Goal: Task Accomplishment & Management: Use online tool/utility

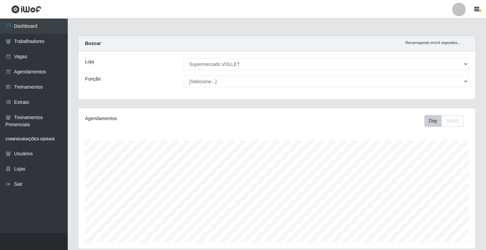
select select "72"
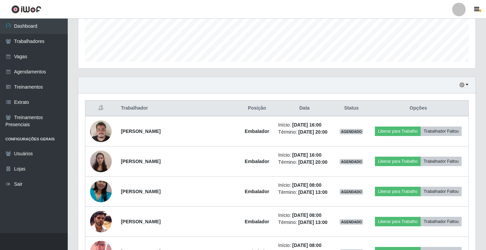
scroll to position [141, 398]
click at [461, 88] on button "button" at bounding box center [464, 85] width 9 height 8
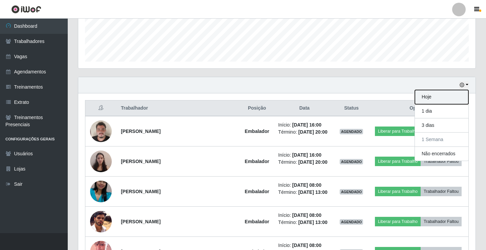
click at [438, 99] on button "Hoje" at bounding box center [442, 97] width 54 height 14
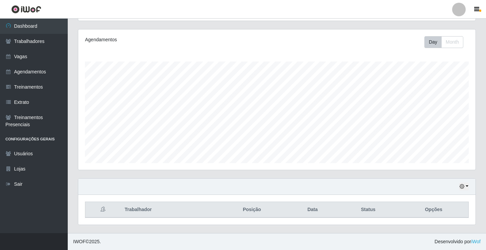
scroll to position [139, 0]
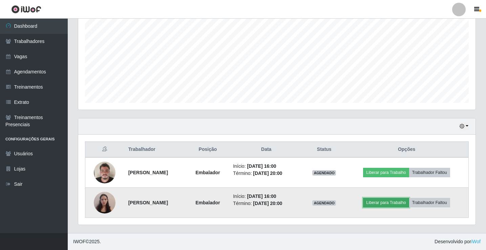
click at [401, 203] on button "Liberar para Trabalho" at bounding box center [386, 202] width 46 height 9
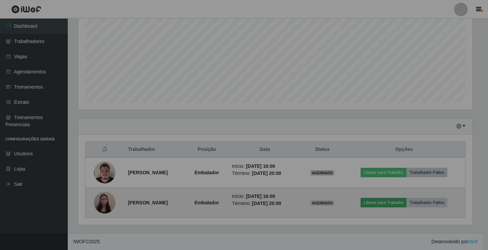
scroll to position [141, 398]
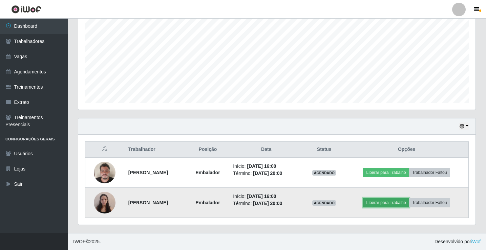
click at [399, 203] on button "Liberar para Trabalho" at bounding box center [386, 202] width 46 height 9
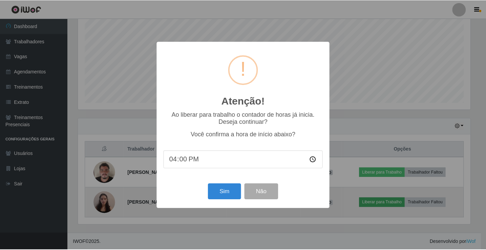
scroll to position [141, 394]
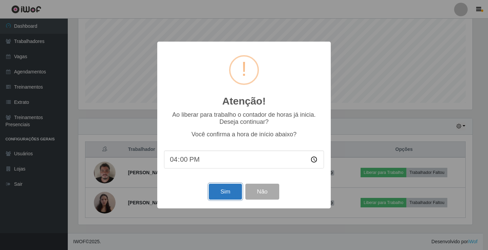
click at [221, 193] on button "Sim" at bounding box center [225, 192] width 33 height 16
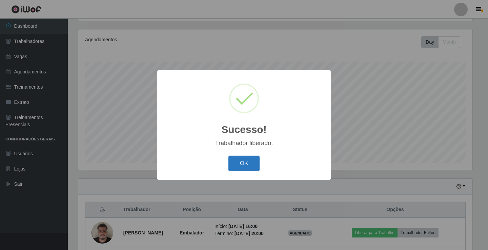
click at [253, 170] on button "OK" at bounding box center [244, 164] width 32 height 16
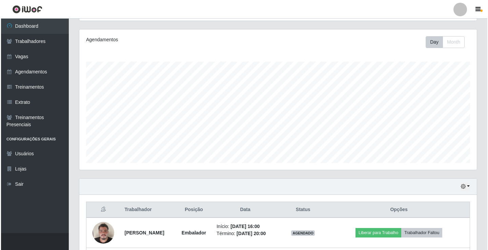
scroll to position [139, 0]
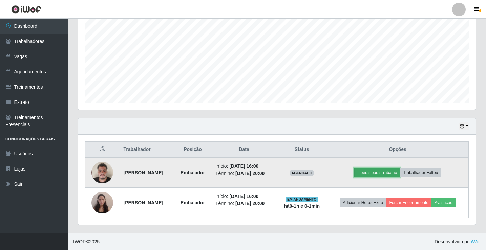
click at [388, 173] on button "Liberar para Trabalho" at bounding box center [378, 172] width 46 height 9
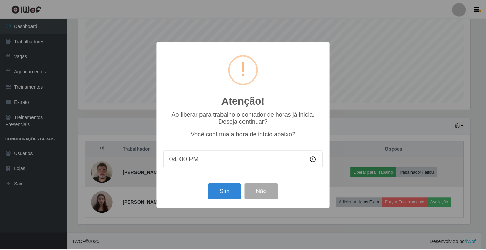
scroll to position [141, 394]
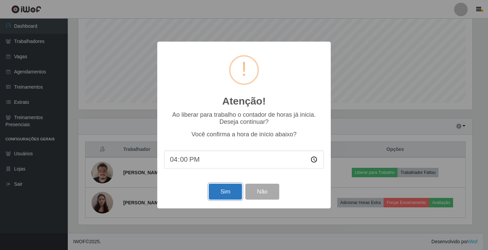
click at [217, 195] on button "Sim" at bounding box center [225, 192] width 33 height 16
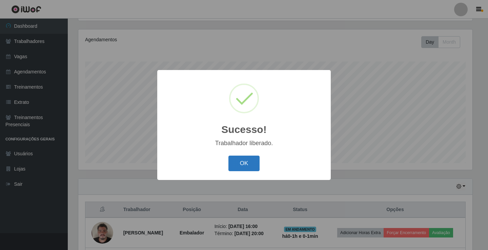
click at [248, 160] on button "OK" at bounding box center [244, 164] width 32 height 16
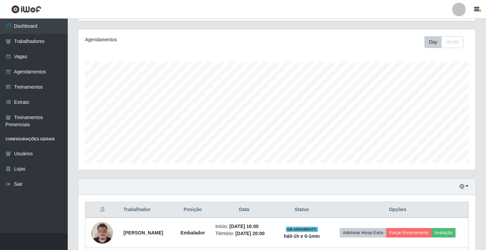
scroll to position [113, 0]
